Goal: Information Seeking & Learning: Compare options

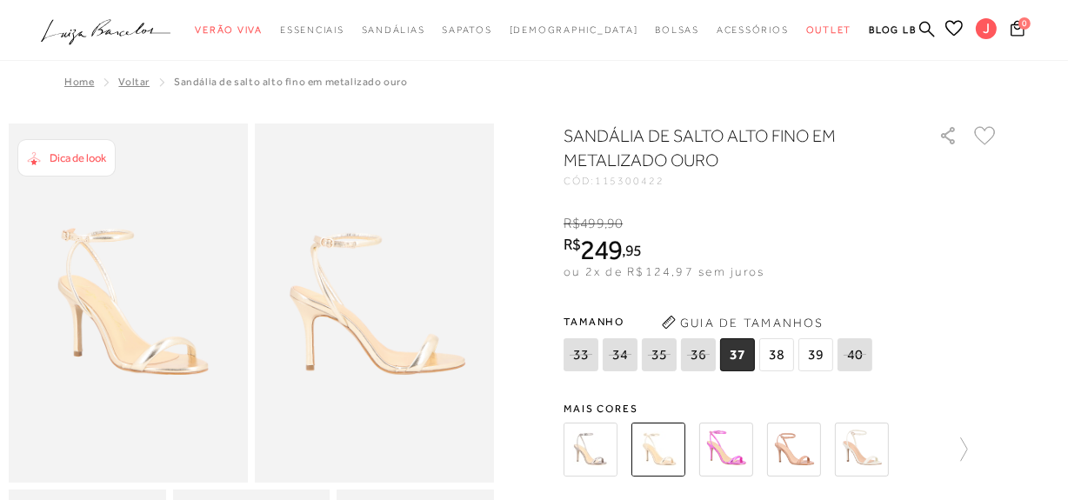
click at [866, 432] on img at bounding box center [862, 450] width 54 height 54
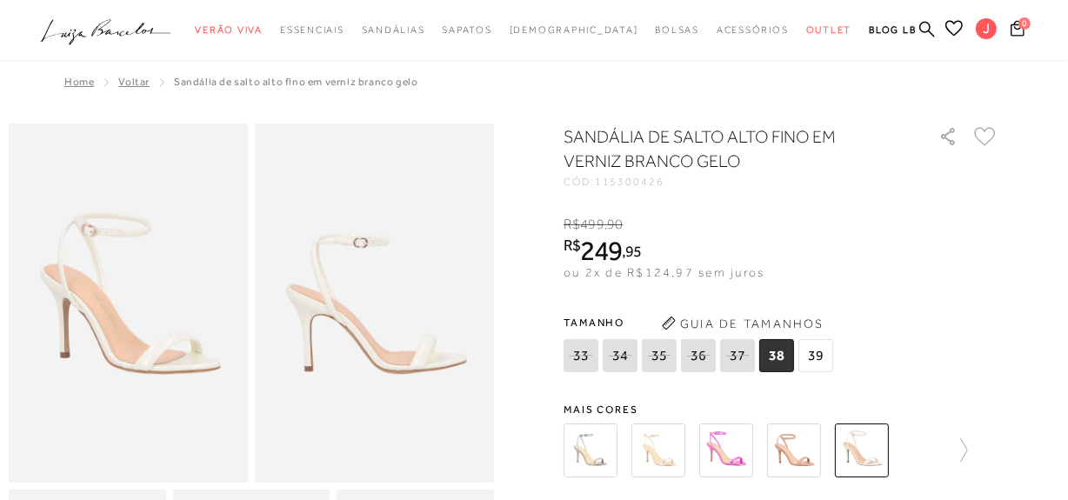
click at [594, 450] on img at bounding box center [590, 450] width 54 height 54
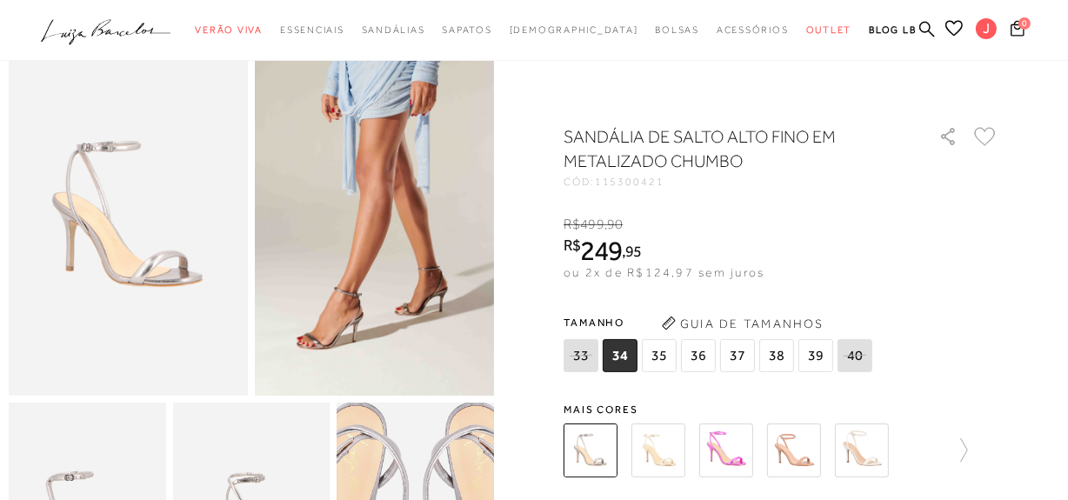
scroll to position [100, 0]
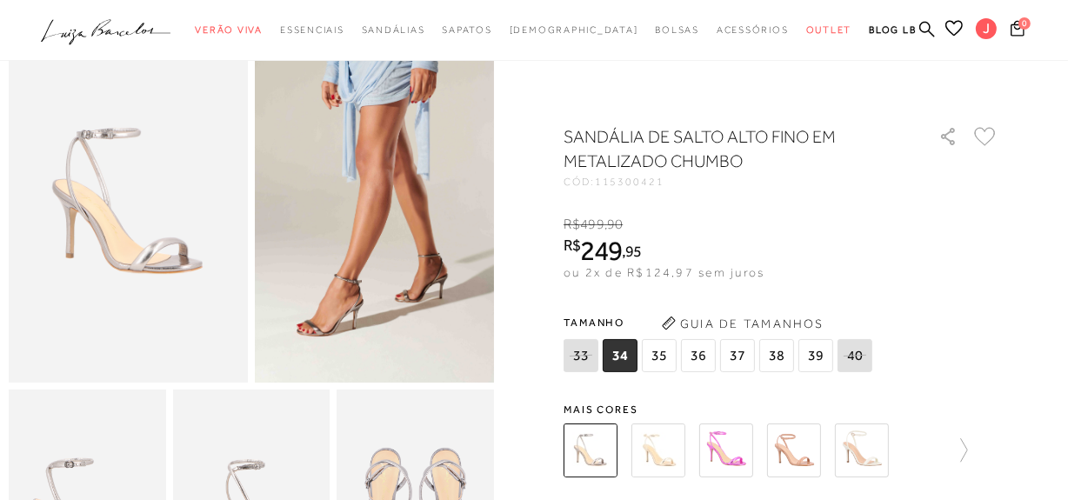
click at [807, 443] on img at bounding box center [794, 450] width 54 height 54
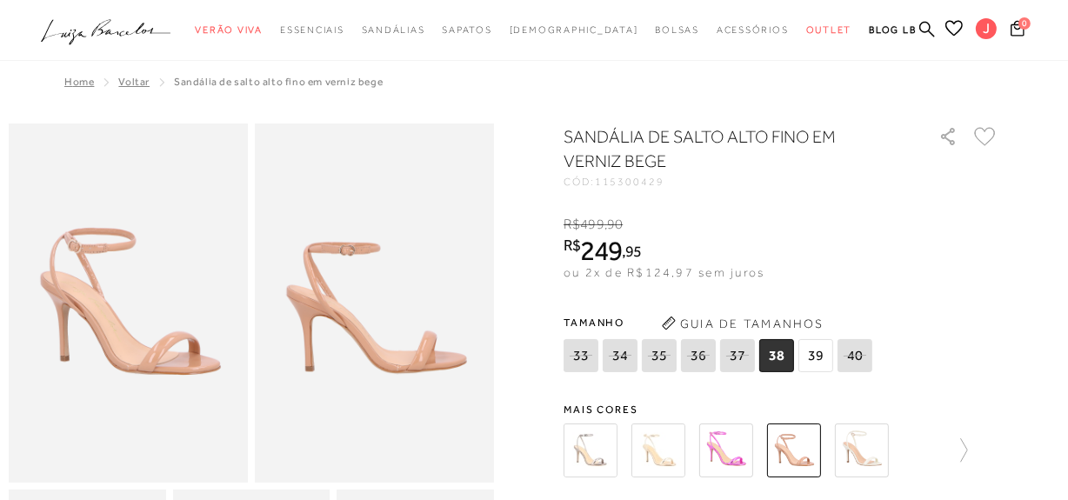
click at [676, 449] on img at bounding box center [658, 450] width 54 height 54
